Goal: Find specific page/section: Find specific page/section

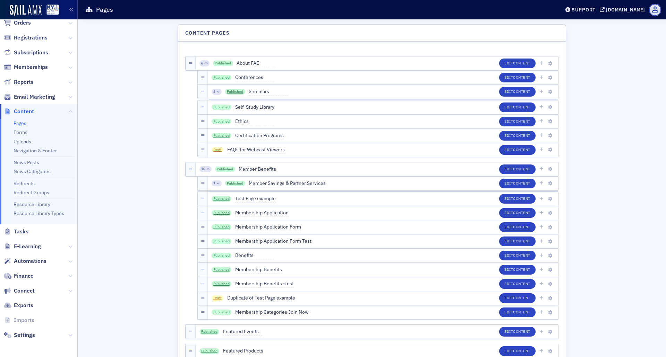
scroll to position [28, 0]
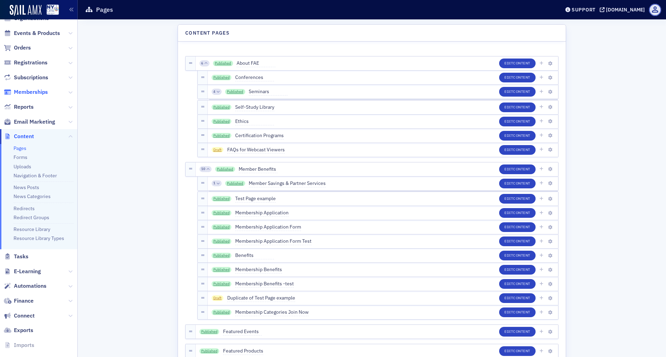
click at [23, 90] on span "Memberships" at bounding box center [31, 92] width 34 height 8
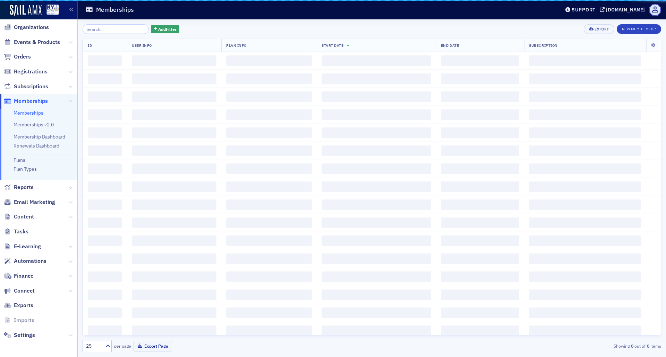
scroll to position [19, 0]
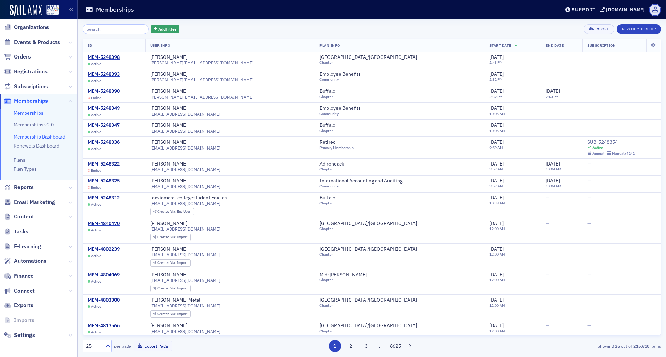
click at [32, 137] on link "Membership Dashboard" at bounding box center [40, 137] width 52 height 6
